Goal: Task Accomplishment & Management: Use online tool/utility

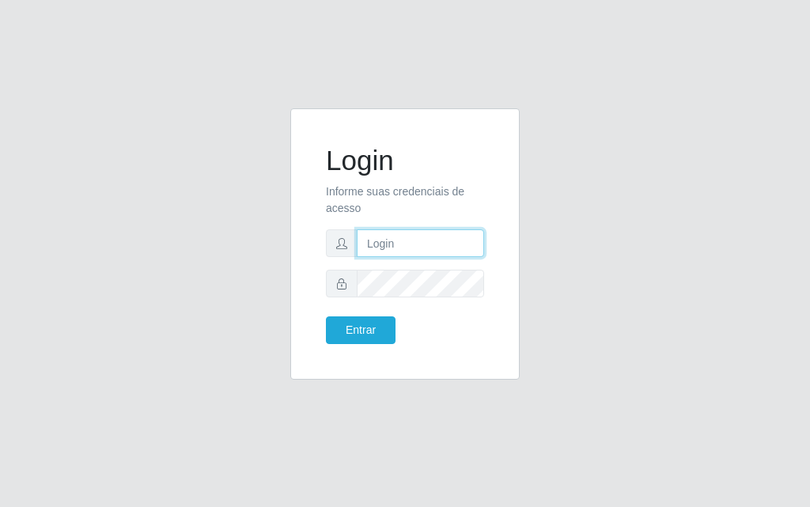
click at [403, 246] on input "text" at bounding box center [420, 243] width 127 height 28
type input "[PERSON_NAME]"
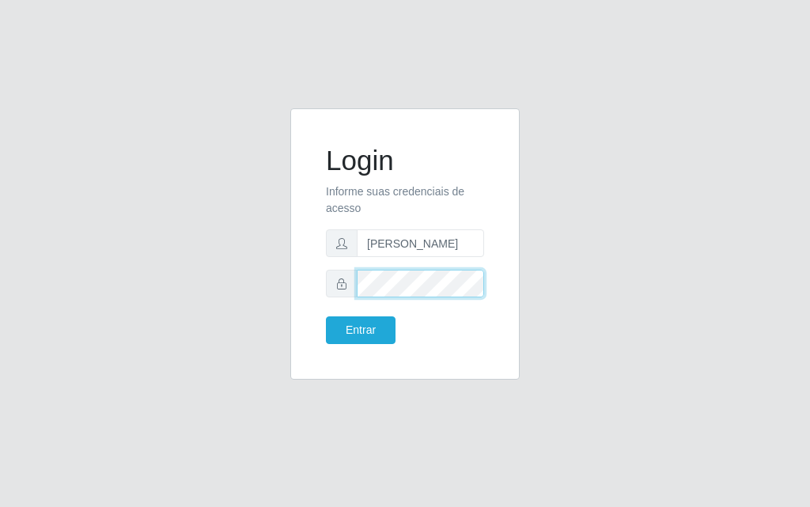
click at [326, 316] on button "Entrar" at bounding box center [361, 330] width 70 height 28
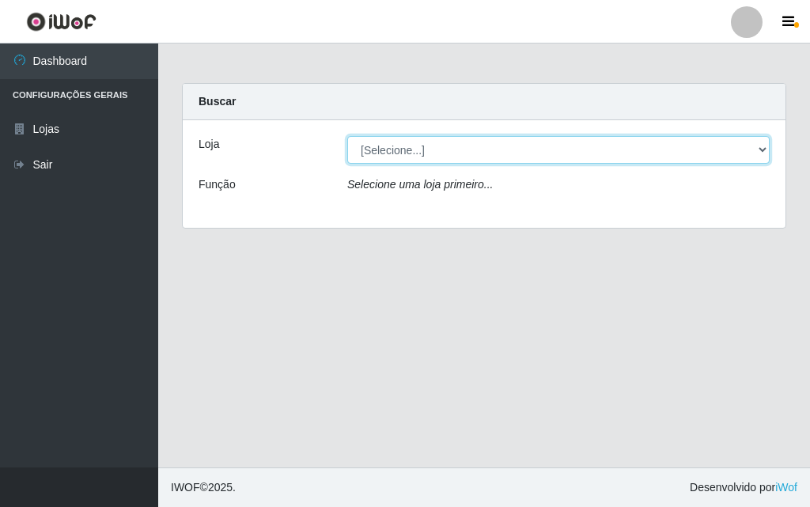
drag, startPoint x: 403, startPoint y: 156, endPoint x: 378, endPoint y: 180, distance: 34.1
click at [378, 180] on div "Loja [Selecione...] Divino Fogão - Campina Grande Função Selecione uma loja pri…" at bounding box center [484, 174] width 603 height 108
select select "499"
click at [347, 136] on select "[Selecione...] Divino Fogão - [GEOGRAPHIC_DATA]" at bounding box center [558, 150] width 422 height 28
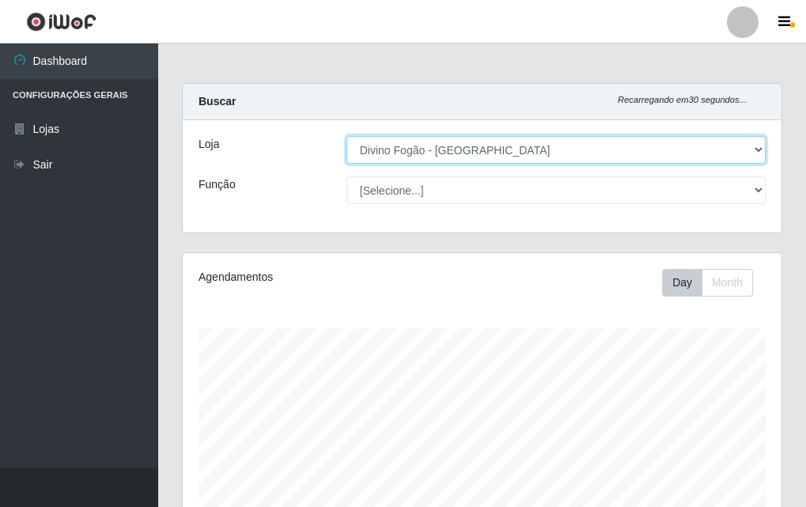
scroll to position [328, 599]
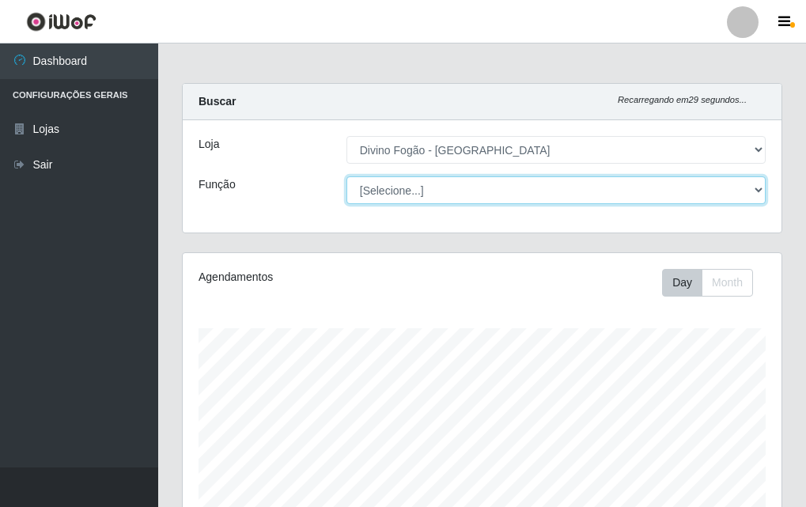
click at [395, 196] on select "[Selecione...] ASG ASG + ASG ++ Auxiliar de Cozinha Auxiliar de Cozinha + Auxil…" at bounding box center [555, 190] width 419 height 28
click at [346, 176] on select "[Selecione...] ASG ASG + ASG ++ Auxiliar de Cozinha Auxiliar de Cozinha + Auxil…" at bounding box center [555, 190] width 419 height 28
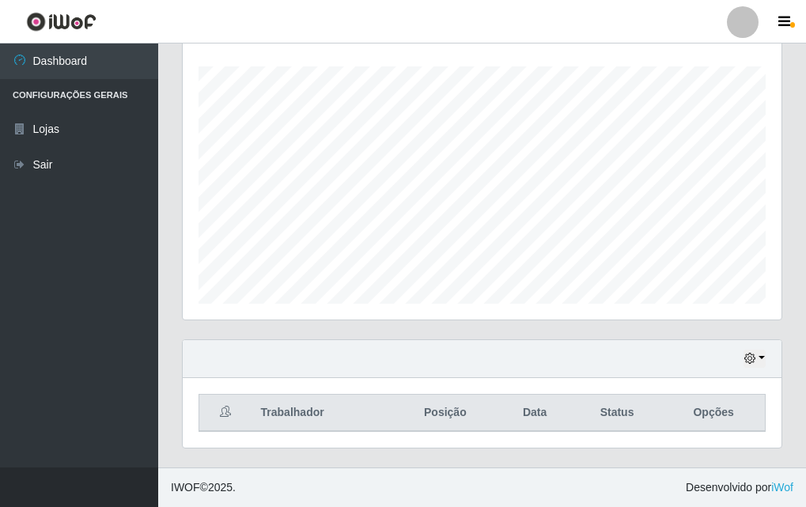
scroll to position [0, 0]
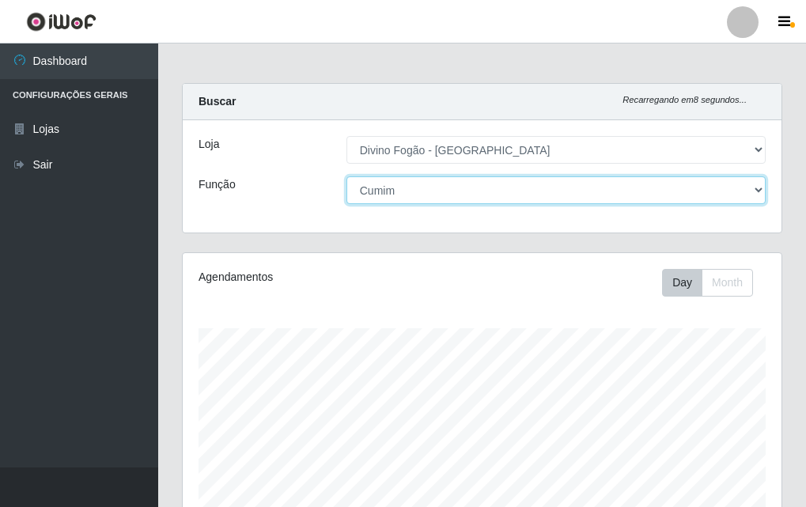
click at [443, 192] on select "[Selecione...] ASG ASG + ASG ++ Auxiliar de Cozinha Auxiliar de Cozinha + Auxil…" at bounding box center [555, 190] width 419 height 28
select select "94"
click at [346, 176] on select "[Selecione...] ASG ASG + ASG ++ Auxiliar de Cozinha Auxiliar de Cozinha + Auxil…" at bounding box center [555, 190] width 419 height 28
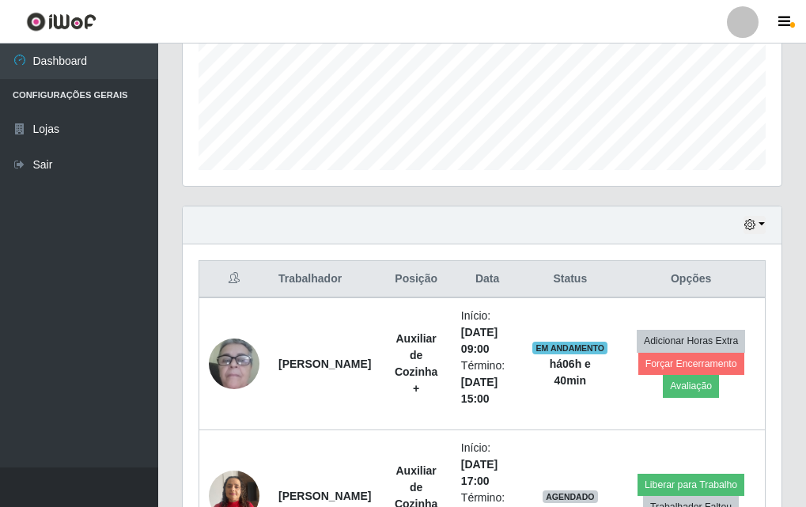
scroll to position [526, 0]
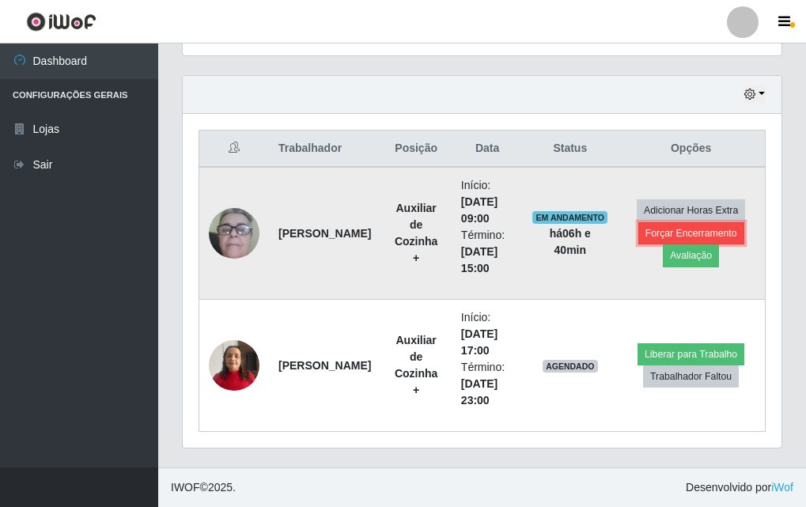
click at [684, 234] on button "Forçar Encerramento" at bounding box center [691, 233] width 106 height 22
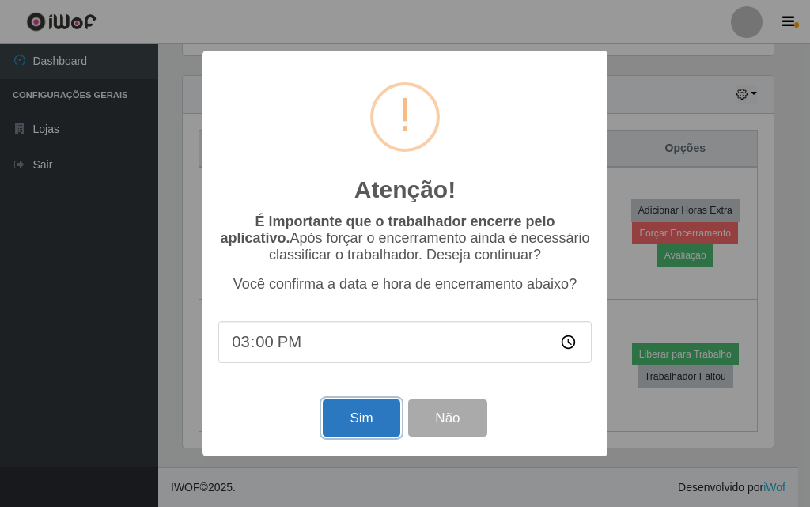
click at [350, 419] on button "Sim" at bounding box center [361, 417] width 77 height 37
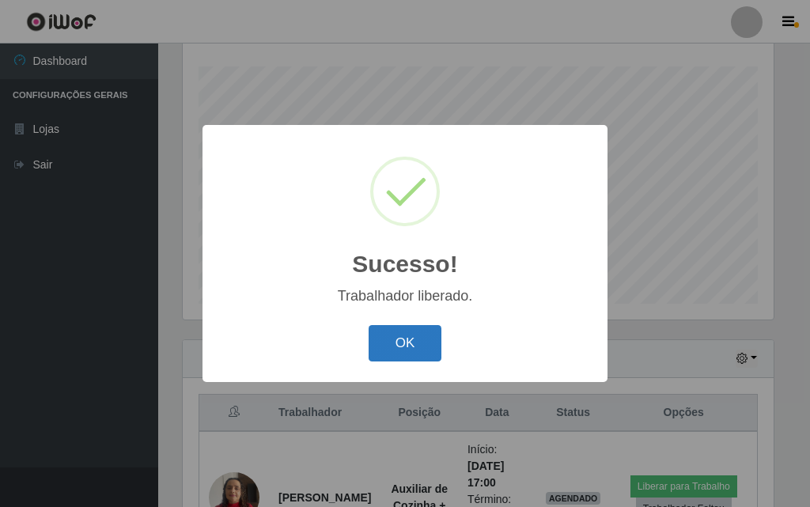
click at [395, 347] on button "OK" at bounding box center [406, 343] width 74 height 37
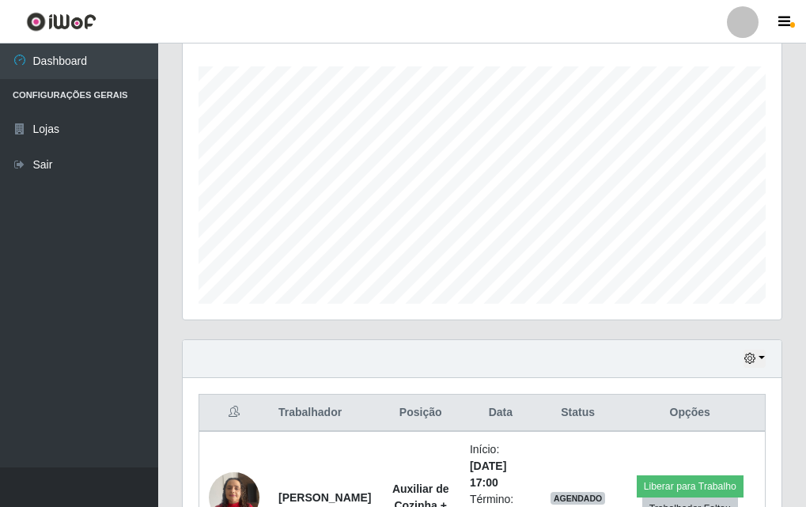
scroll to position [394, 0]
